Goal: Task Accomplishment & Management: Complete application form

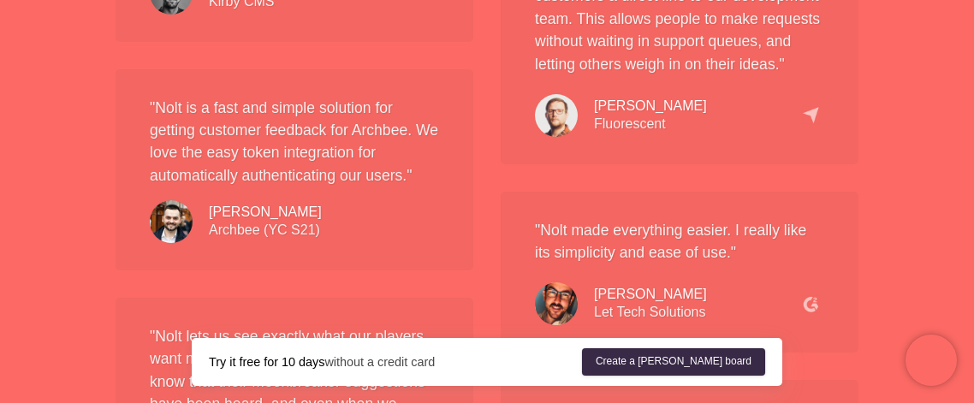
scroll to position [1848, 0]
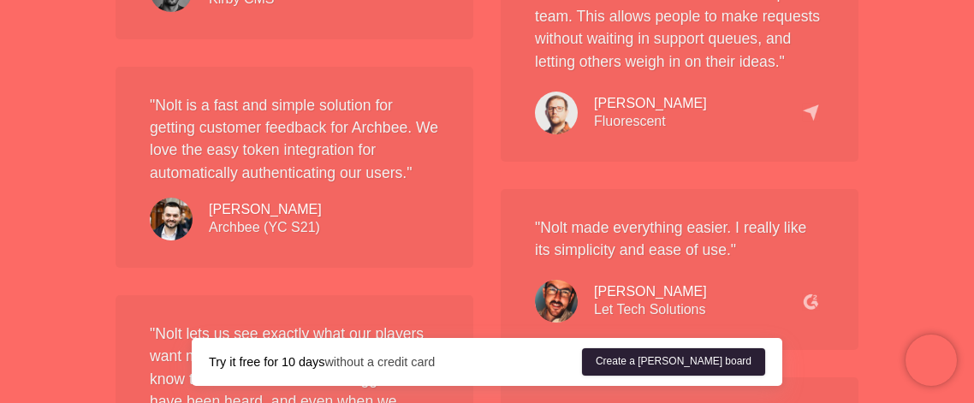
click at [707, 362] on link "Create a [PERSON_NAME] board" at bounding box center [673, 361] width 183 height 27
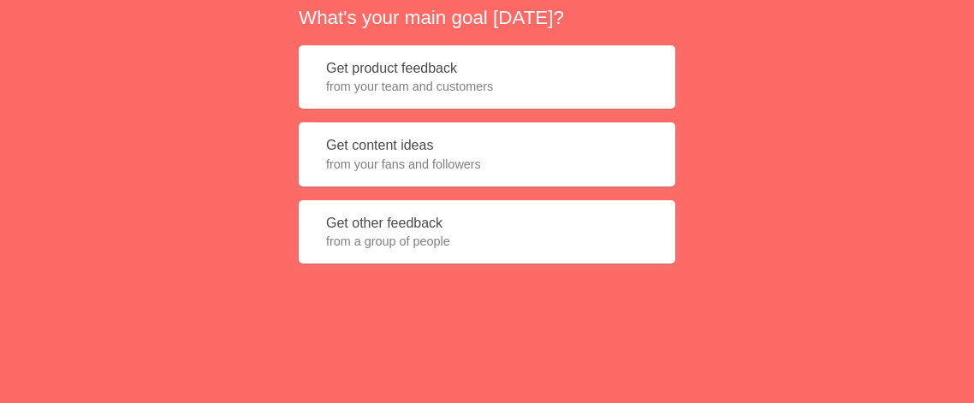
click at [520, 238] on span "from a group of people" at bounding box center [487, 241] width 322 height 17
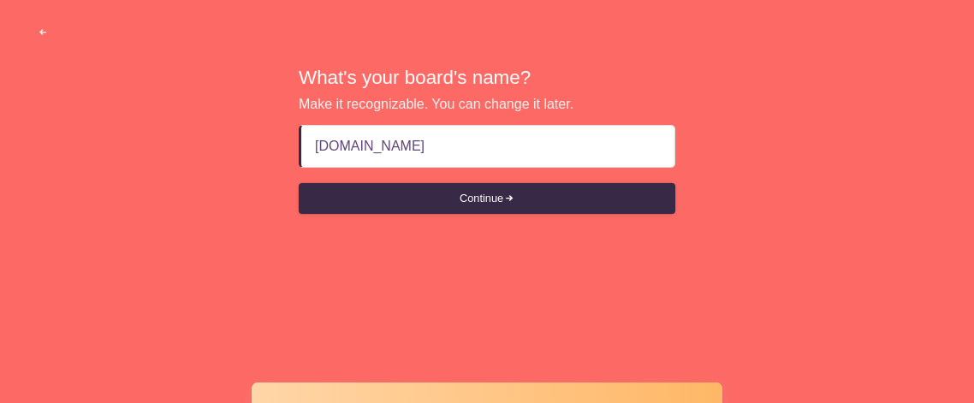
type input "[DOMAIN_NAME]"
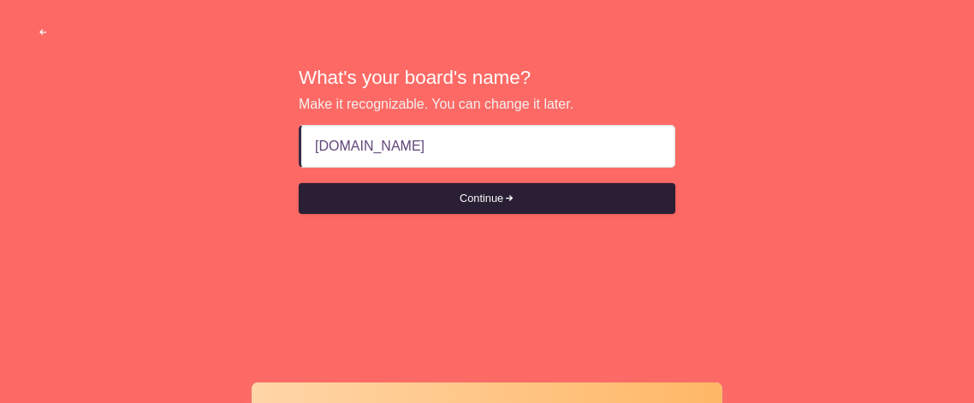
click at [461, 195] on button "Continue" at bounding box center [487, 198] width 377 height 31
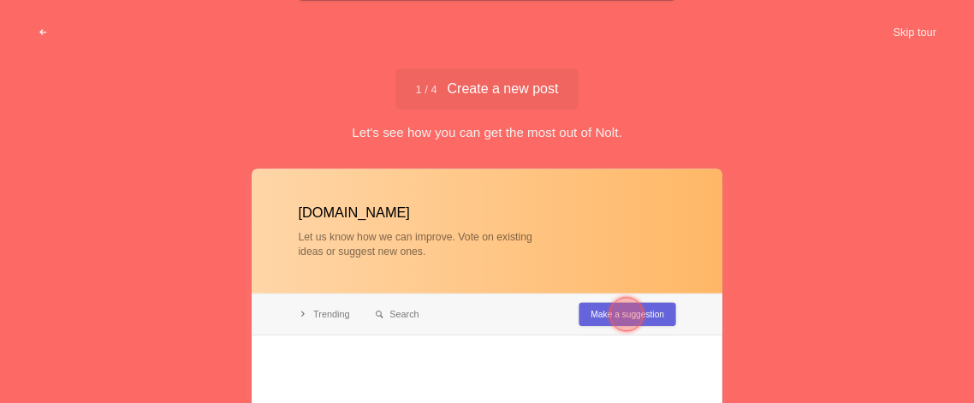
click at [816, 251] on div "[DOMAIN_NAME] Let us know how we can improve. Vote on existing ideas or suggest…" at bounding box center [487, 320] width 974 height 302
click at [620, 313] on div at bounding box center [626, 314] width 34 height 34
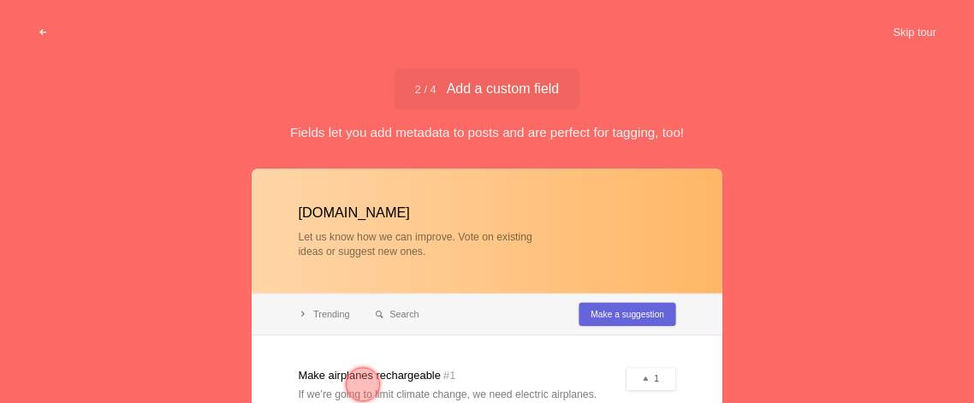
click at [704, 346] on div at bounding box center [487, 297] width 471 height 257
click at [611, 317] on div at bounding box center [487, 297] width 471 height 257
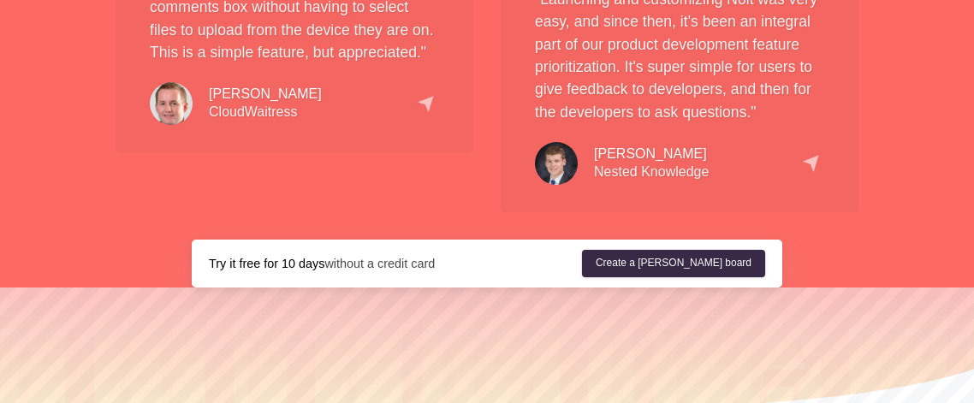
scroll to position [3866, 0]
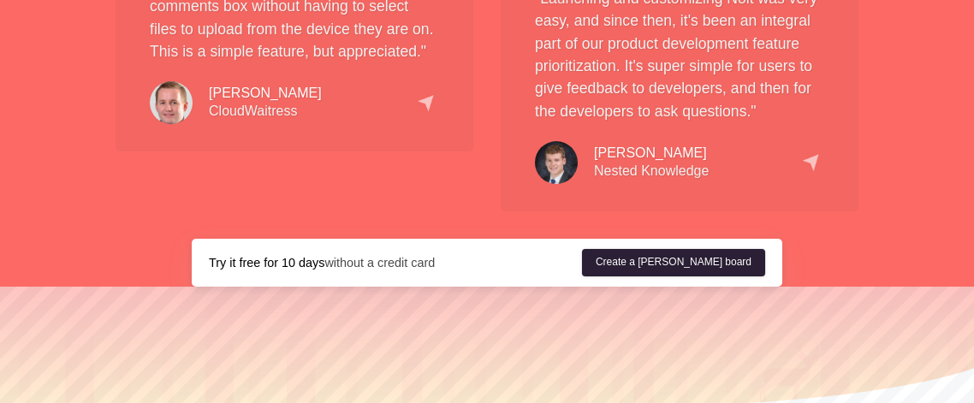
click at [671, 249] on link "Create a [PERSON_NAME] board" at bounding box center [673, 262] width 183 height 27
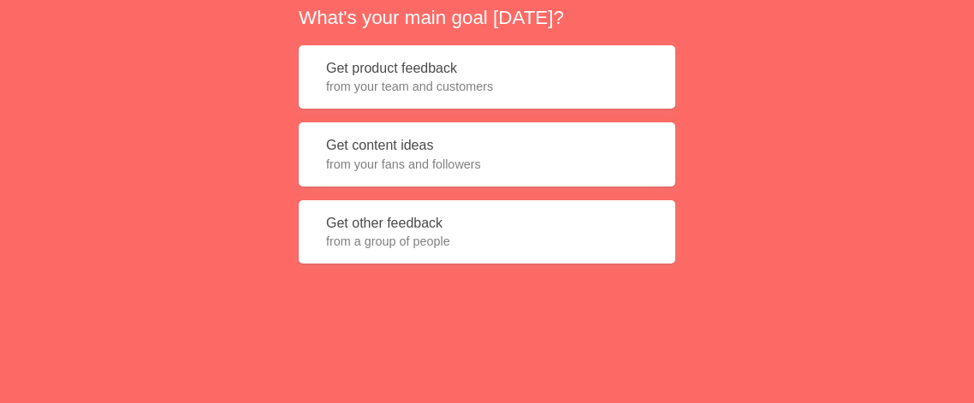
click at [367, 223] on button "Get other feedback from a group of people" at bounding box center [487, 232] width 377 height 64
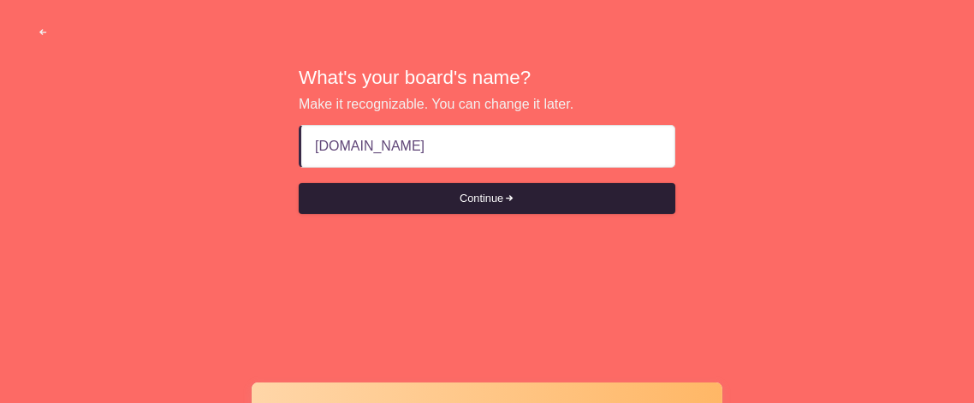
click at [479, 197] on button "Continue" at bounding box center [487, 198] width 377 height 31
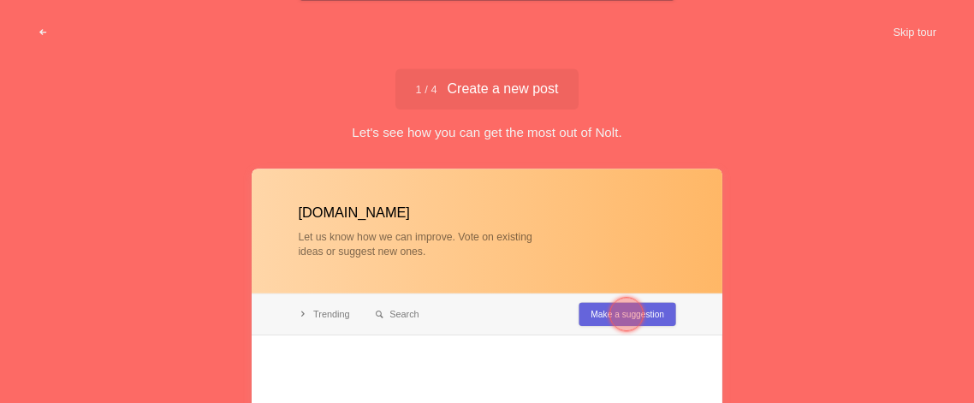
type input "[DOMAIN_NAME]"
click at [627, 313] on div at bounding box center [626, 314] width 34 height 34
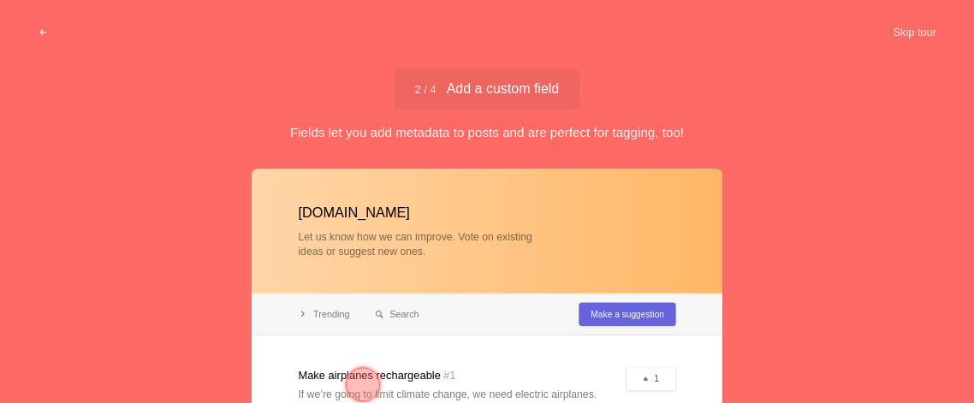
click at [600, 385] on div at bounding box center [487, 297] width 471 height 257
click at [492, 92] on span "2 / 4 Add a custom field" at bounding box center [487, 89] width 145 height 14
click at [910, 27] on button "Skip tour" at bounding box center [914, 32] width 85 height 31
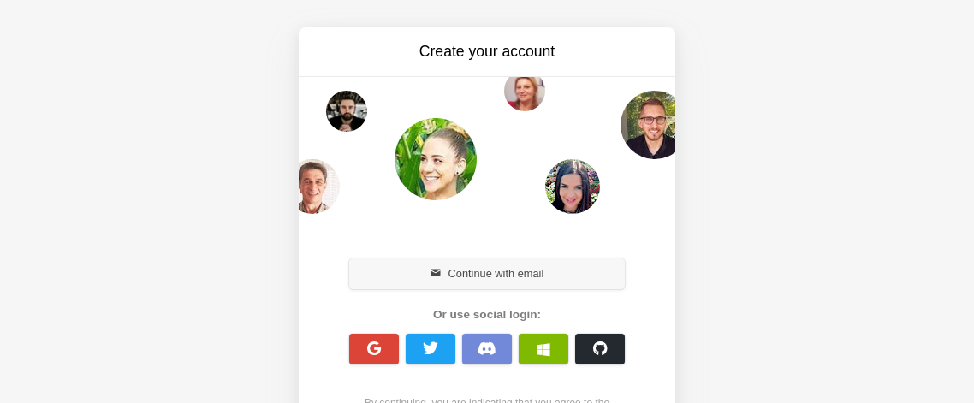
click at [380, 271] on button "Continue with email" at bounding box center [487, 273] width 276 height 31
